Goal: Task Accomplishment & Management: Manage account settings

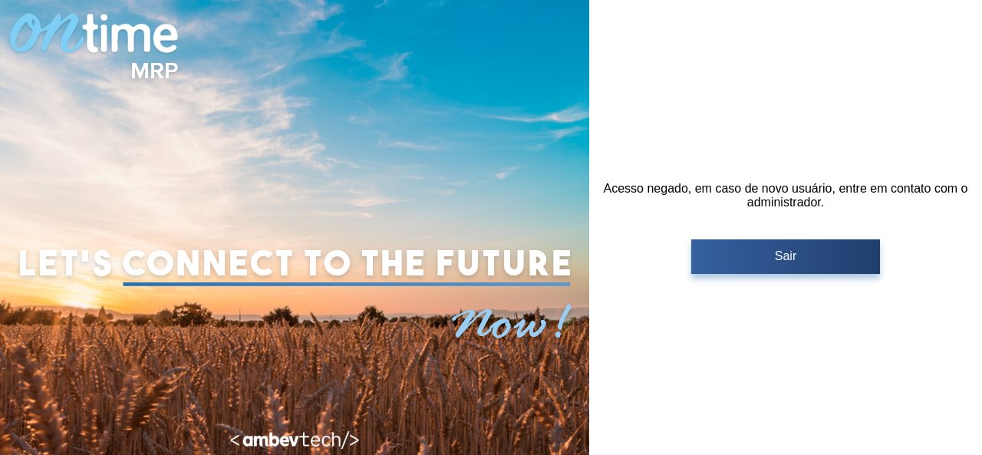
click at [800, 253] on p "Sair" at bounding box center [785, 256] width 179 height 14
